Goal: Find specific page/section: Find specific page/section

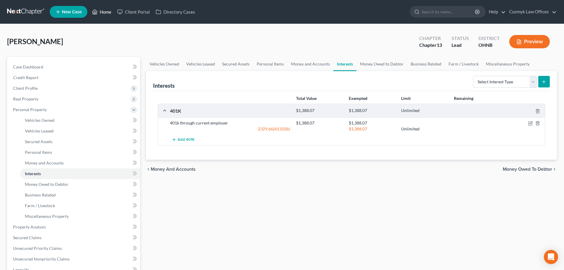
click at [110, 13] on link "Home" at bounding box center [101, 12] width 25 height 11
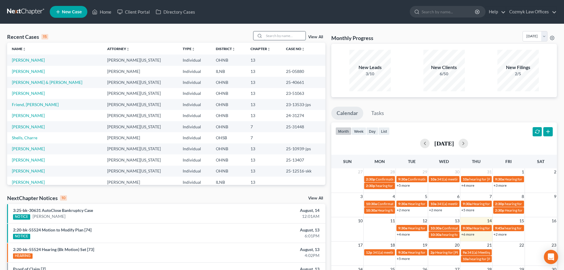
click at [295, 35] on input "search" at bounding box center [284, 35] width 41 height 9
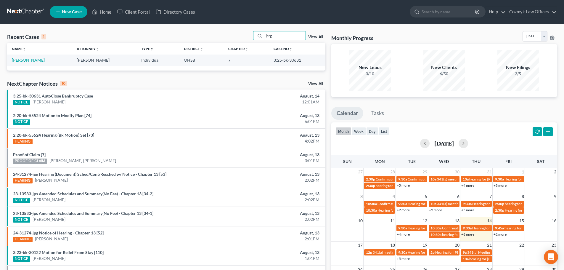
type input "jerg"
click at [35, 60] on link "[PERSON_NAME]" at bounding box center [28, 59] width 33 height 5
